Goal: Check status: Check status

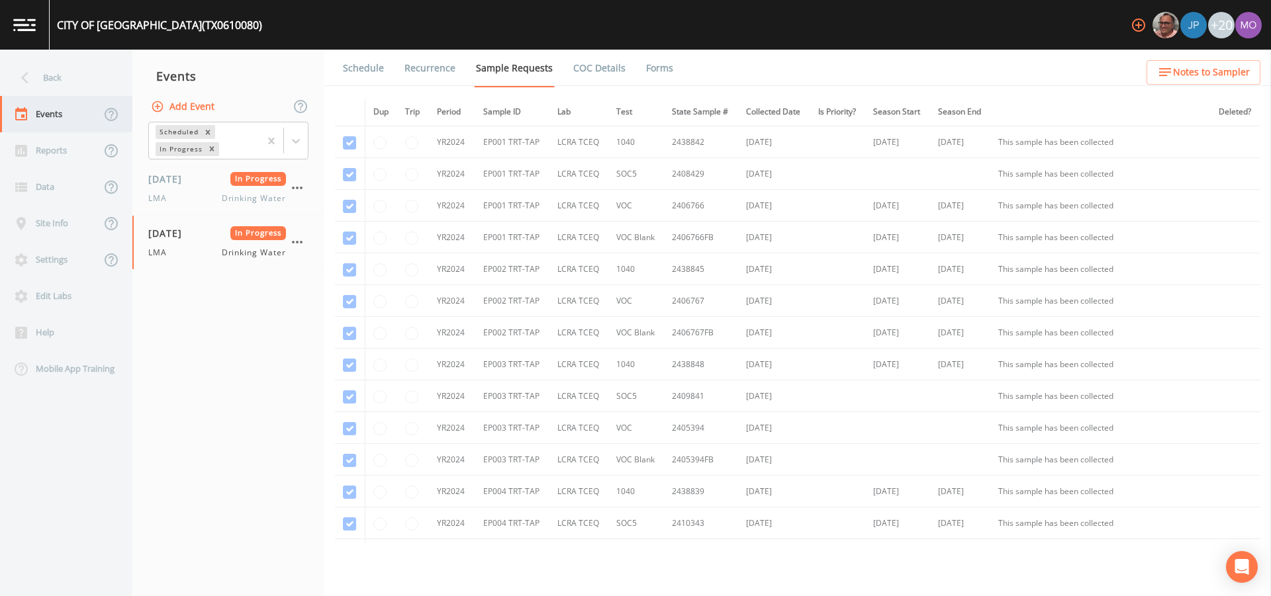
scroll to position [2167, 0]
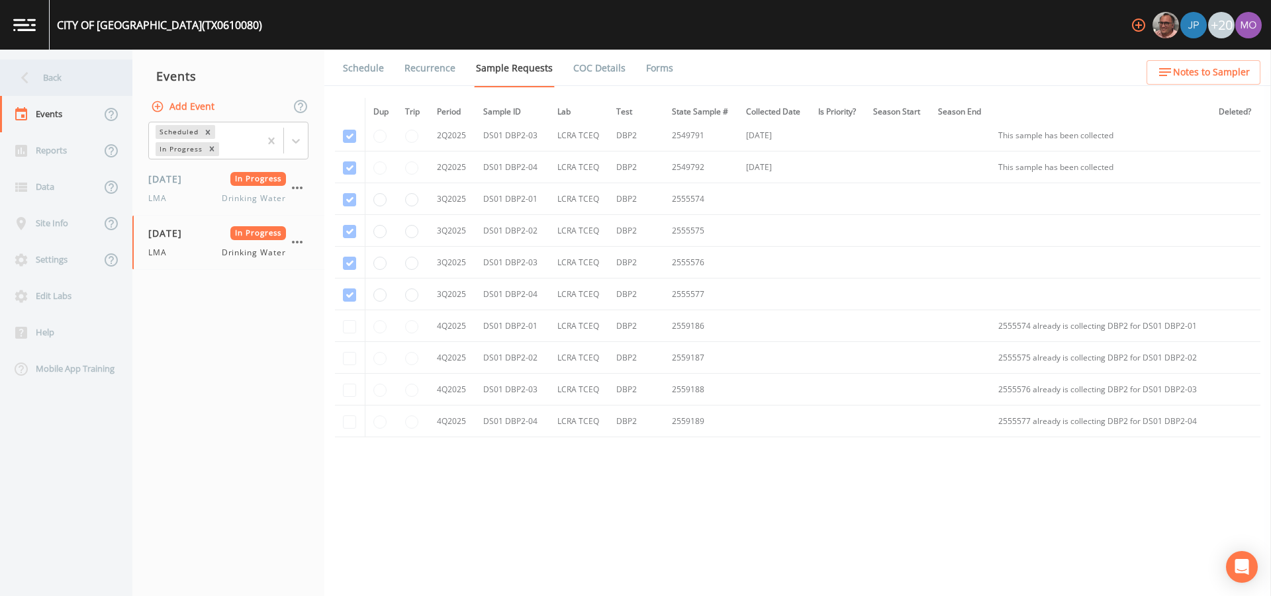
click at [66, 87] on div "Back" at bounding box center [59, 78] width 119 height 36
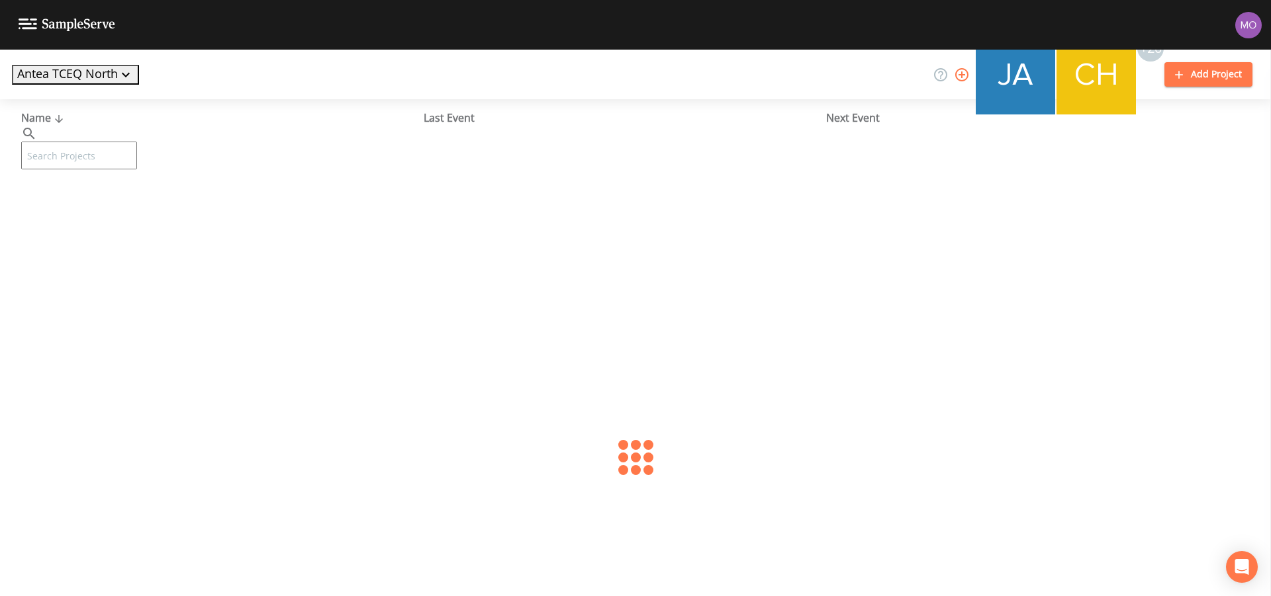
click at [137, 144] on input "text" at bounding box center [79, 156] width 116 height 28
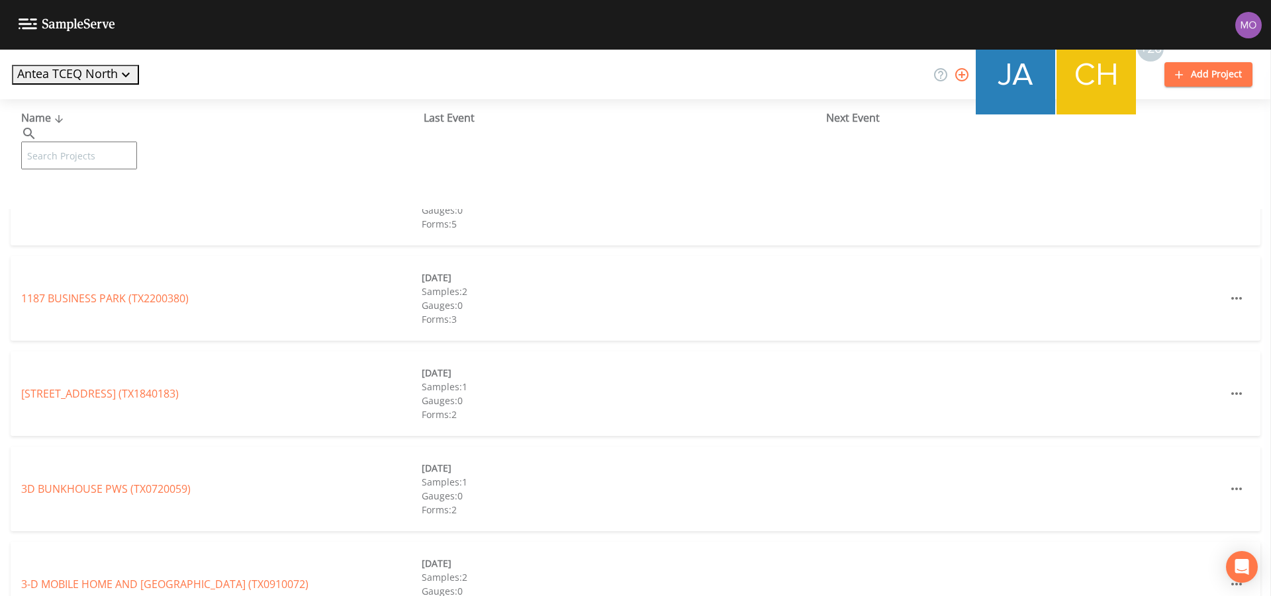
paste input "TX0740031"
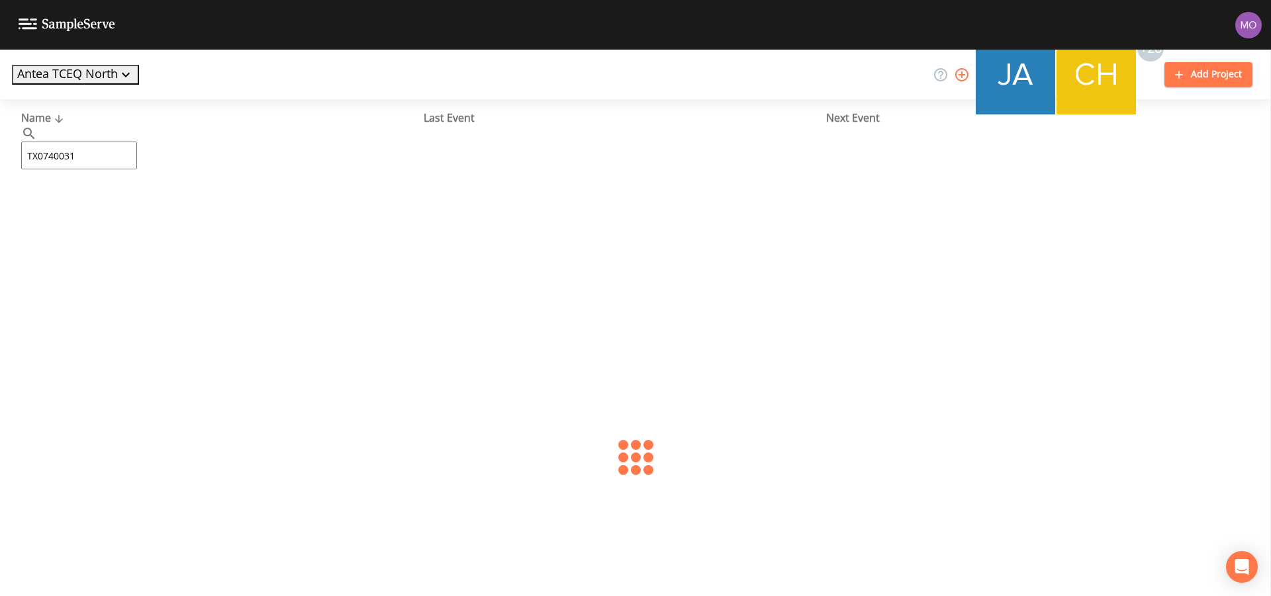
type input "TX0740031"
click at [150, 208] on link "SOUTHWEST [GEOGRAPHIC_DATA] (TX0740031)" at bounding box center [138, 203] width 234 height 15
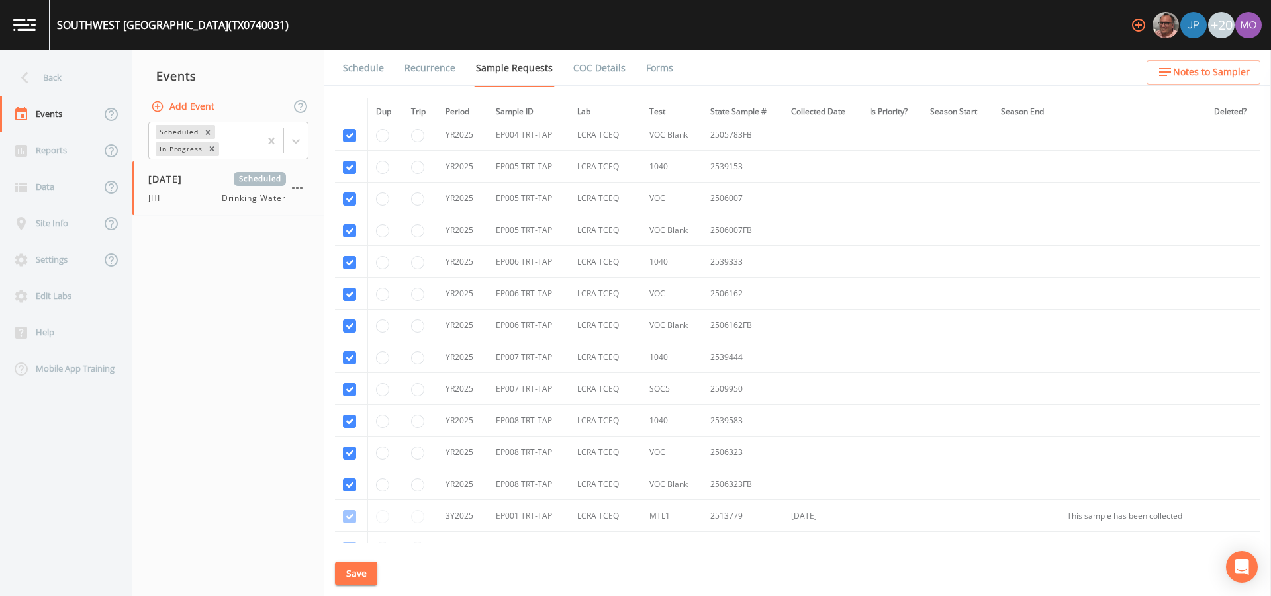
scroll to position [1629, 0]
radio input "false"
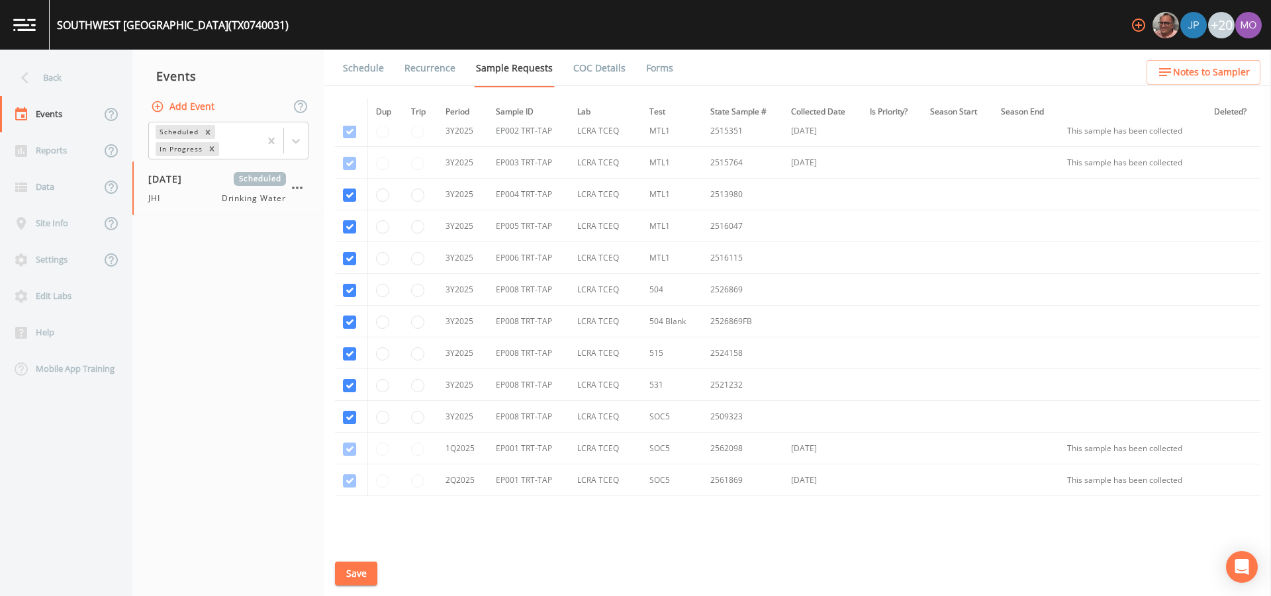
scroll to position [2049, 0]
click at [424, 420] on td at bounding box center [420, 413] width 34 height 32
click at [418, 415] on input "radio" at bounding box center [417, 413] width 13 height 13
radio input "true"
click at [361, 578] on button "Save" at bounding box center [356, 574] width 42 height 24
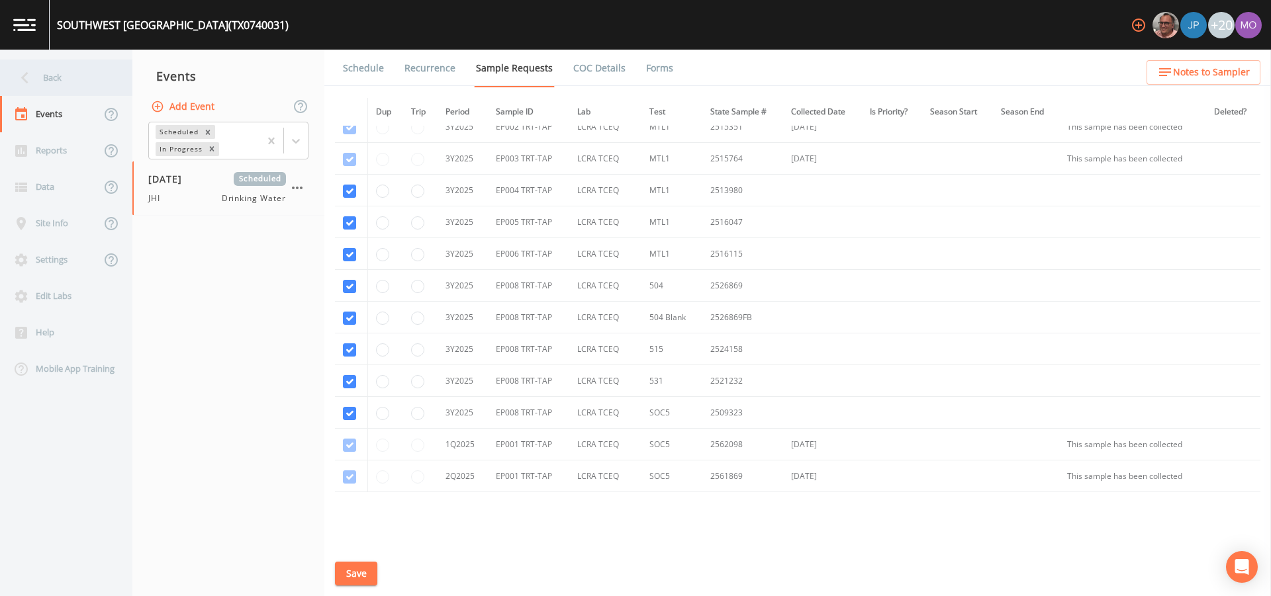
click at [42, 79] on div "Back" at bounding box center [59, 78] width 119 height 36
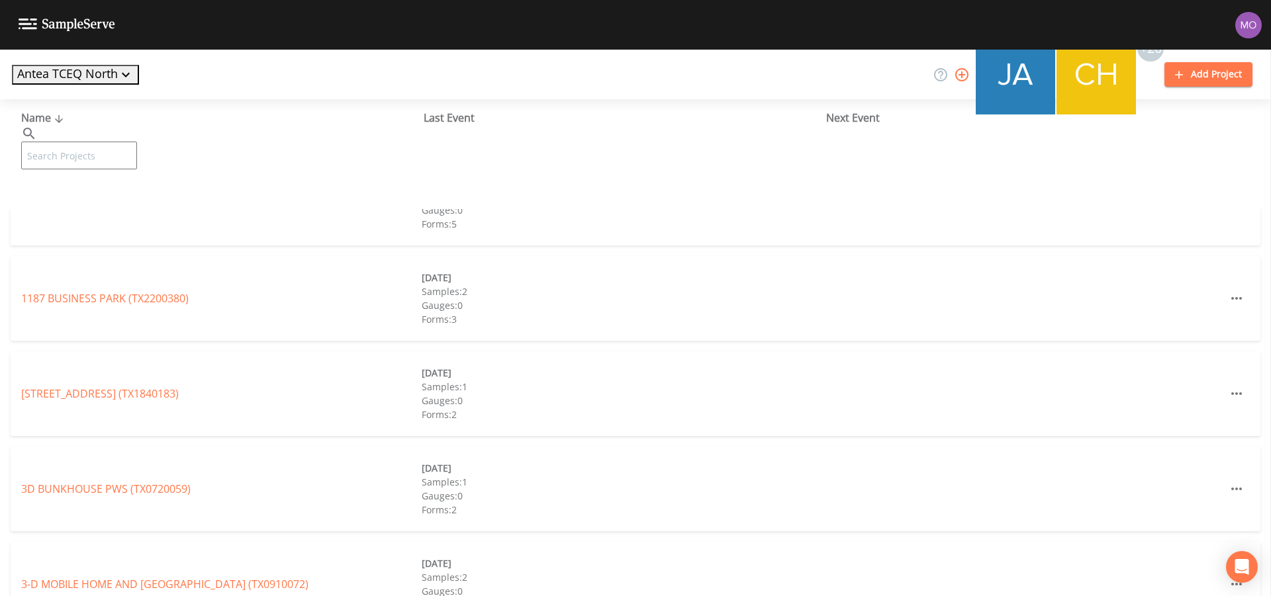
click at [110, 142] on input "text" at bounding box center [79, 156] width 116 height 28
paste input "TX1390014"
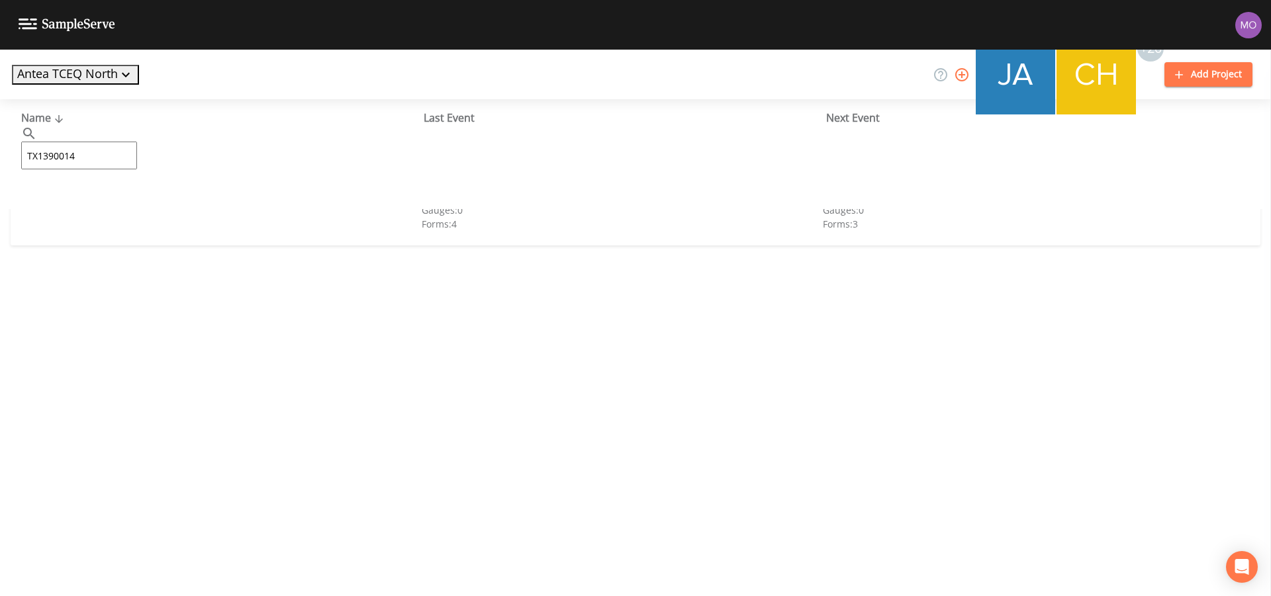
type input "TX1390014"
click at [138, 209] on link "CITY OF [GEOGRAPHIC_DATA] (TX1390014)" at bounding box center [125, 203] width 208 height 15
